Goal: Find specific page/section: Find specific page/section

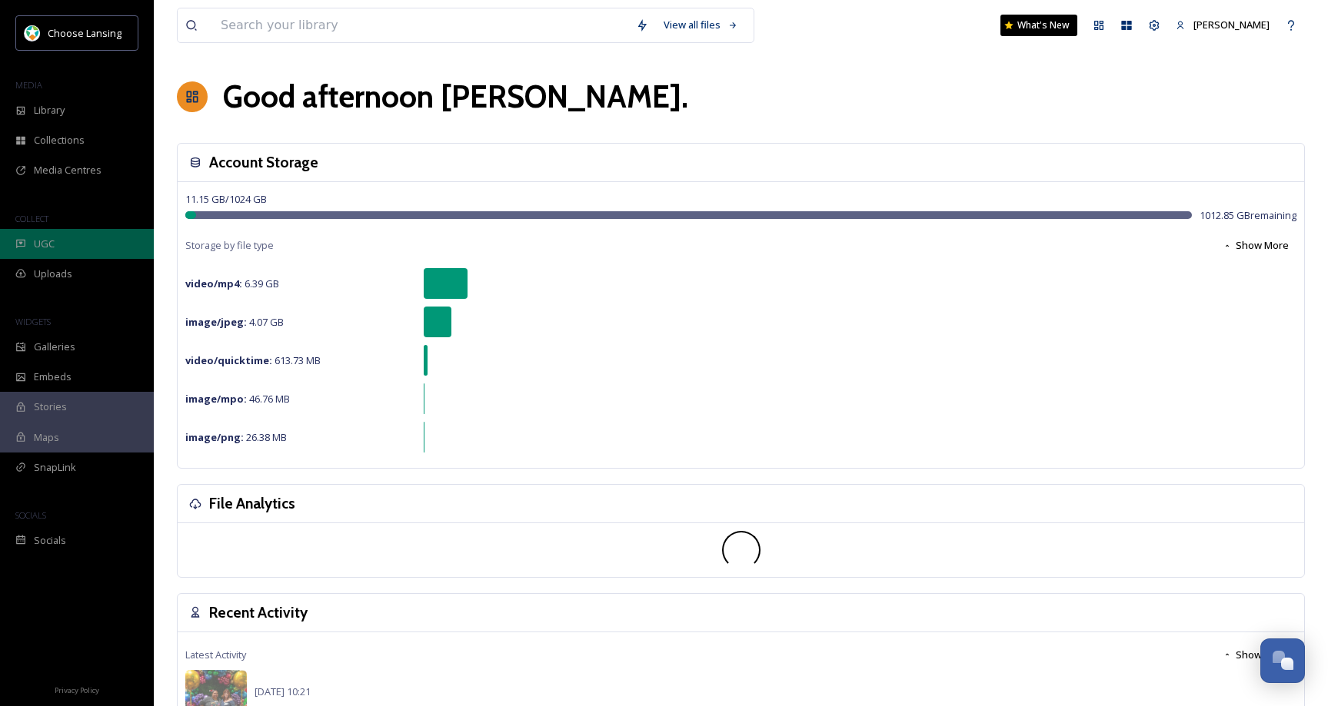
click at [48, 251] on span "UGC" at bounding box center [44, 244] width 21 height 15
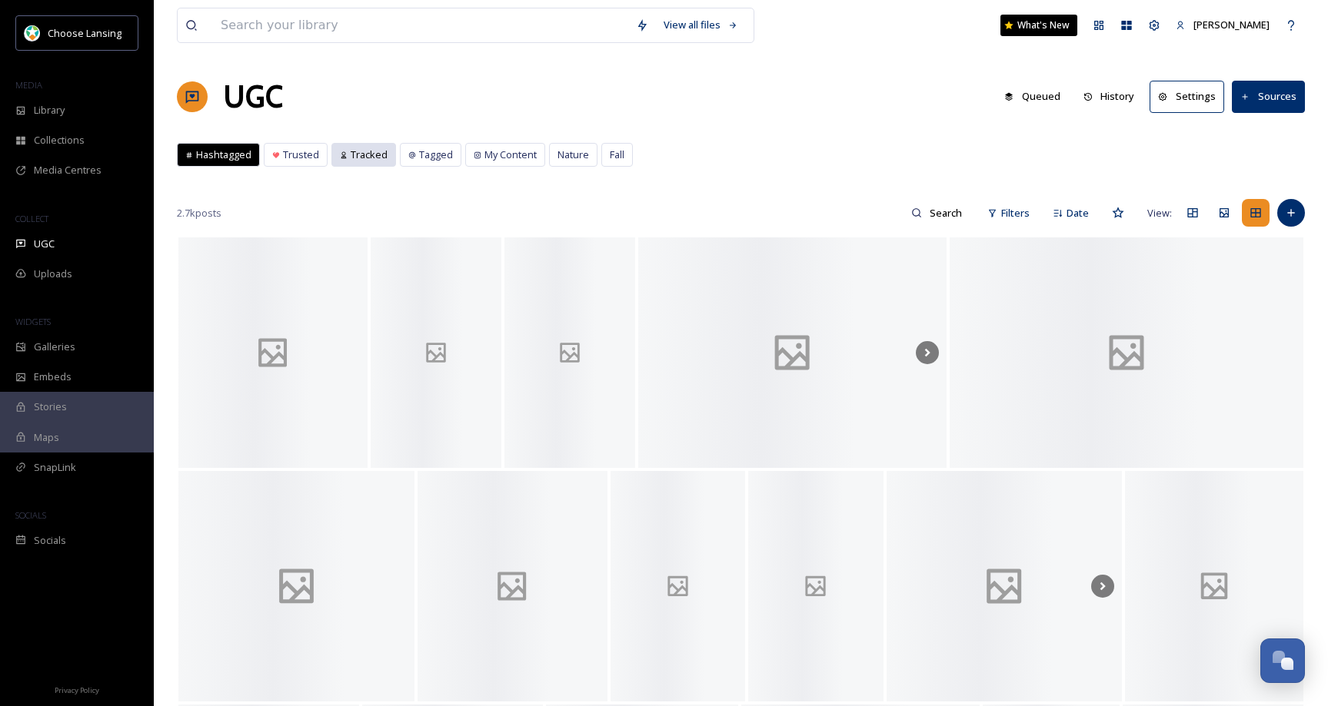
click at [381, 158] on span "Tracked" at bounding box center [369, 155] width 37 height 15
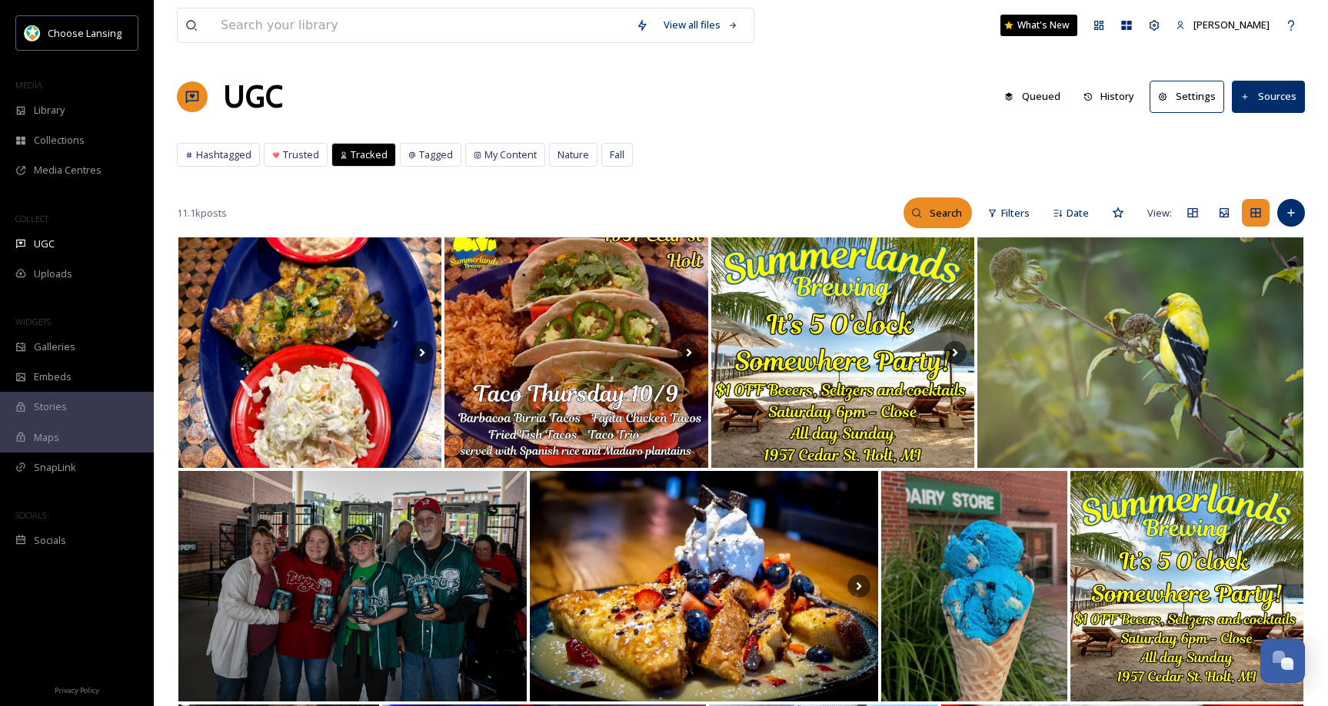
click at [919, 212] on icon at bounding box center [916, 213] width 11 height 11
click at [876, 216] on input at bounding box center [913, 213] width 115 height 31
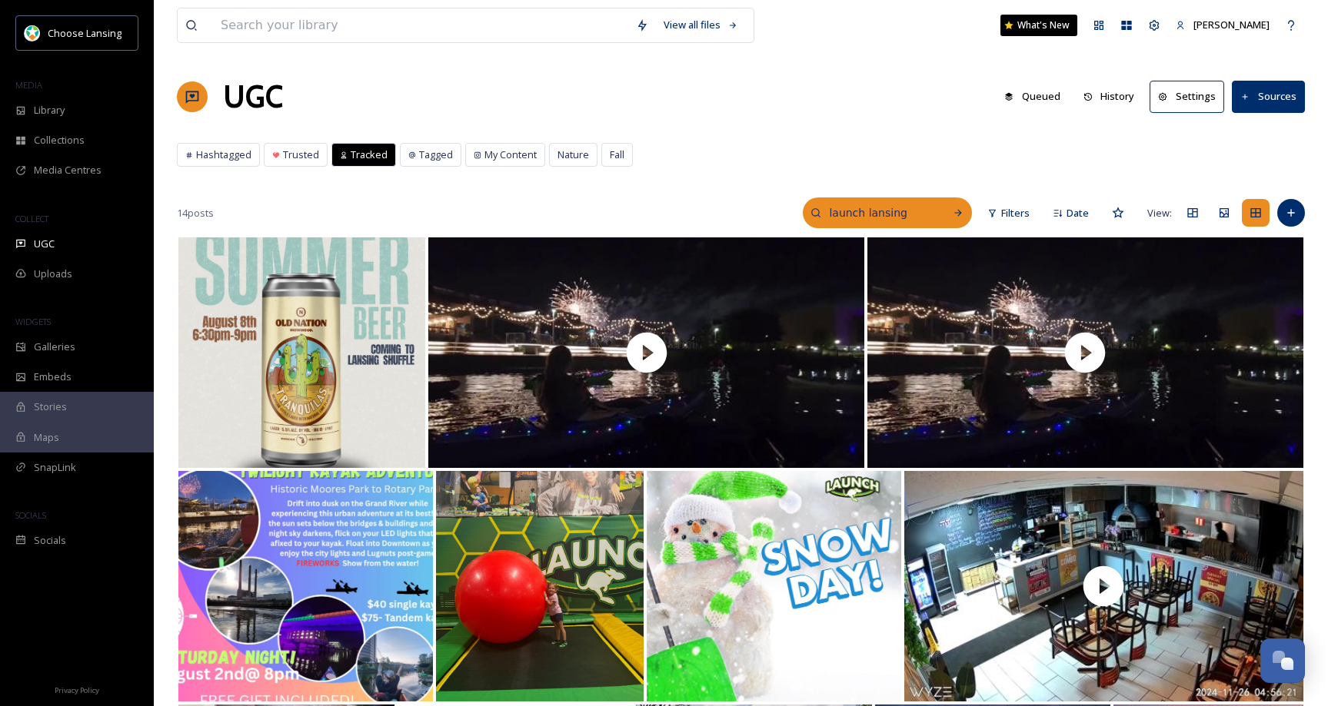
drag, startPoint x: 866, startPoint y: 213, endPoint x: 895, endPoint y: 221, distance: 30.2
click at [863, 214] on input "launch lansing" at bounding box center [878, 213] width 115 height 31
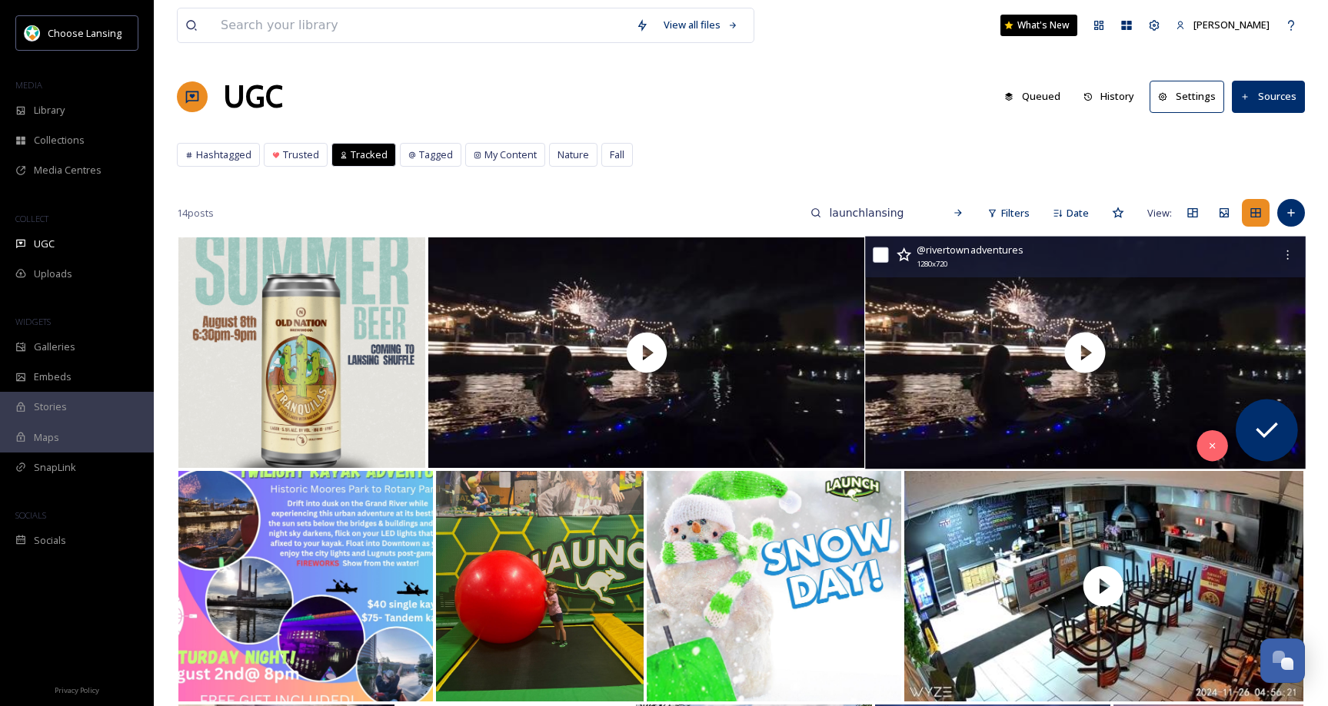
type input "launchlansing"
